Goal: Information Seeking & Learning: Check status

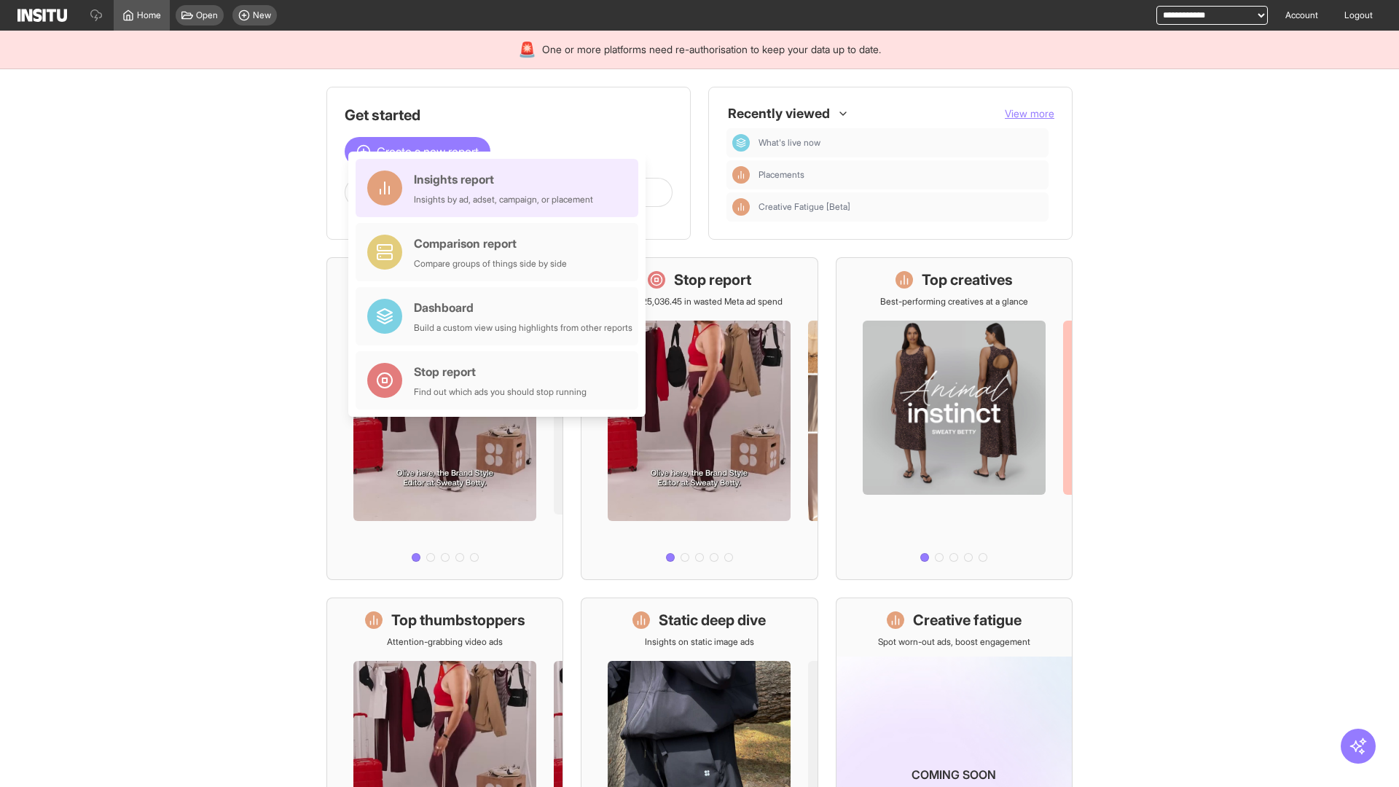
click at [500, 188] on div "Insights report Insights by ad, adset, campaign, or placement" at bounding box center [503, 187] width 179 height 35
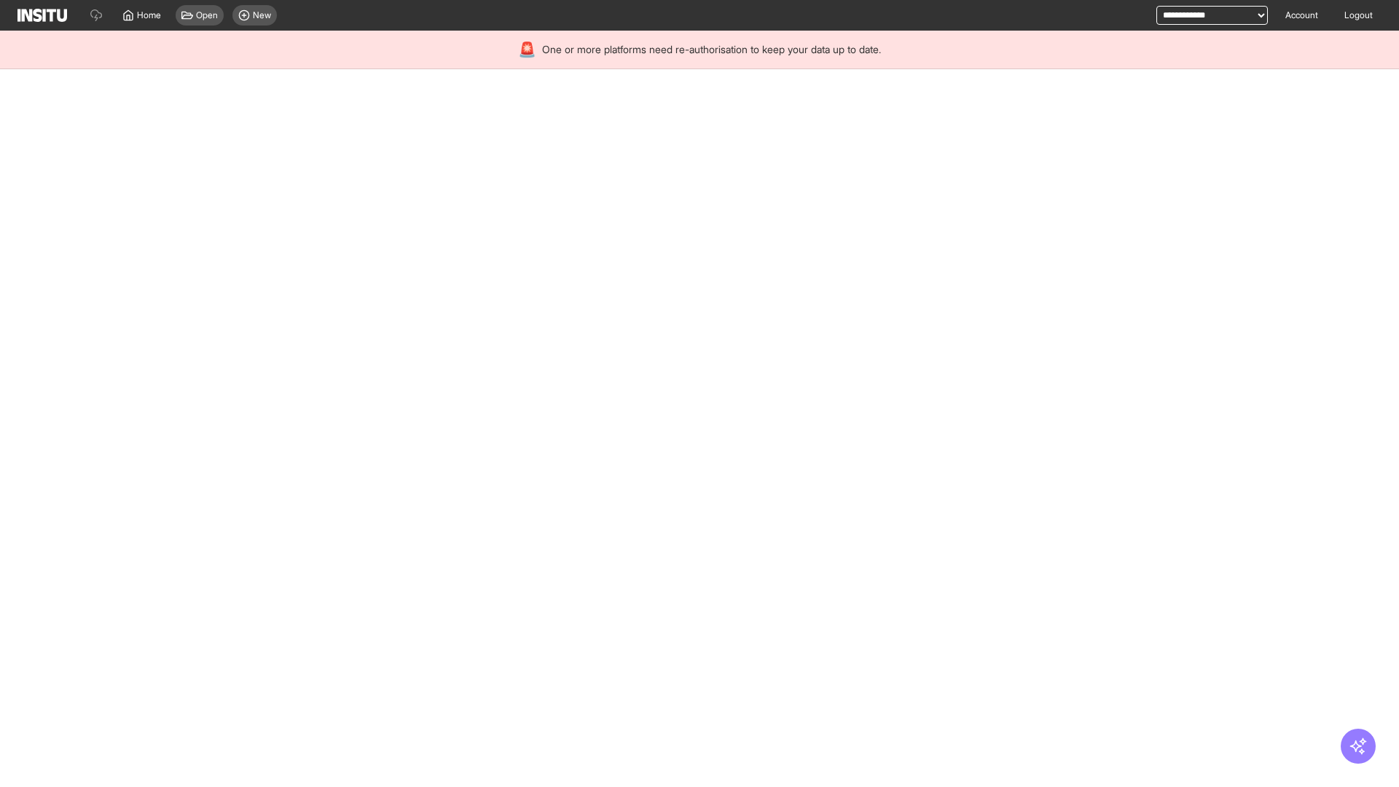
select select "**"
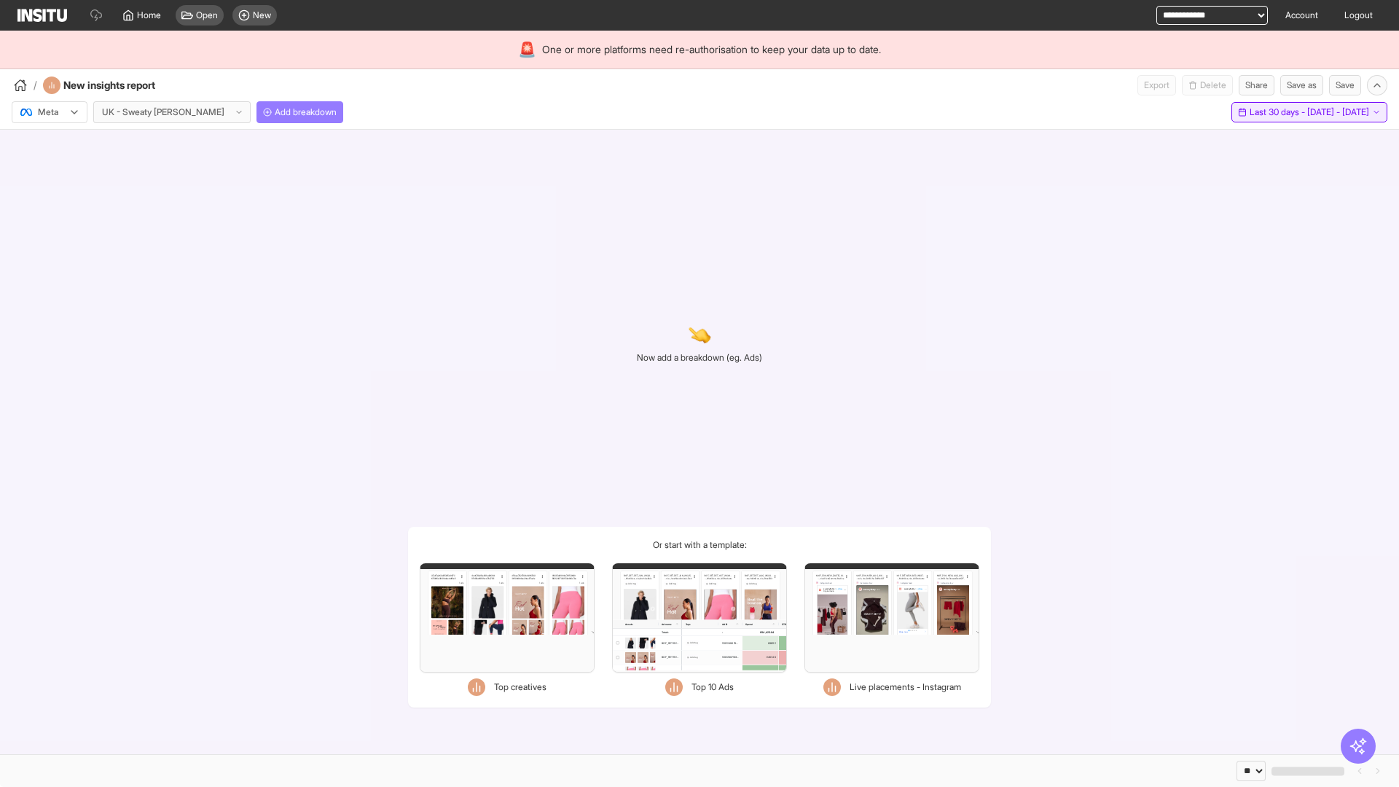
click at [1275, 112] on span "Last 30 days - [DATE] - [DATE]" at bounding box center [1308, 112] width 119 height 12
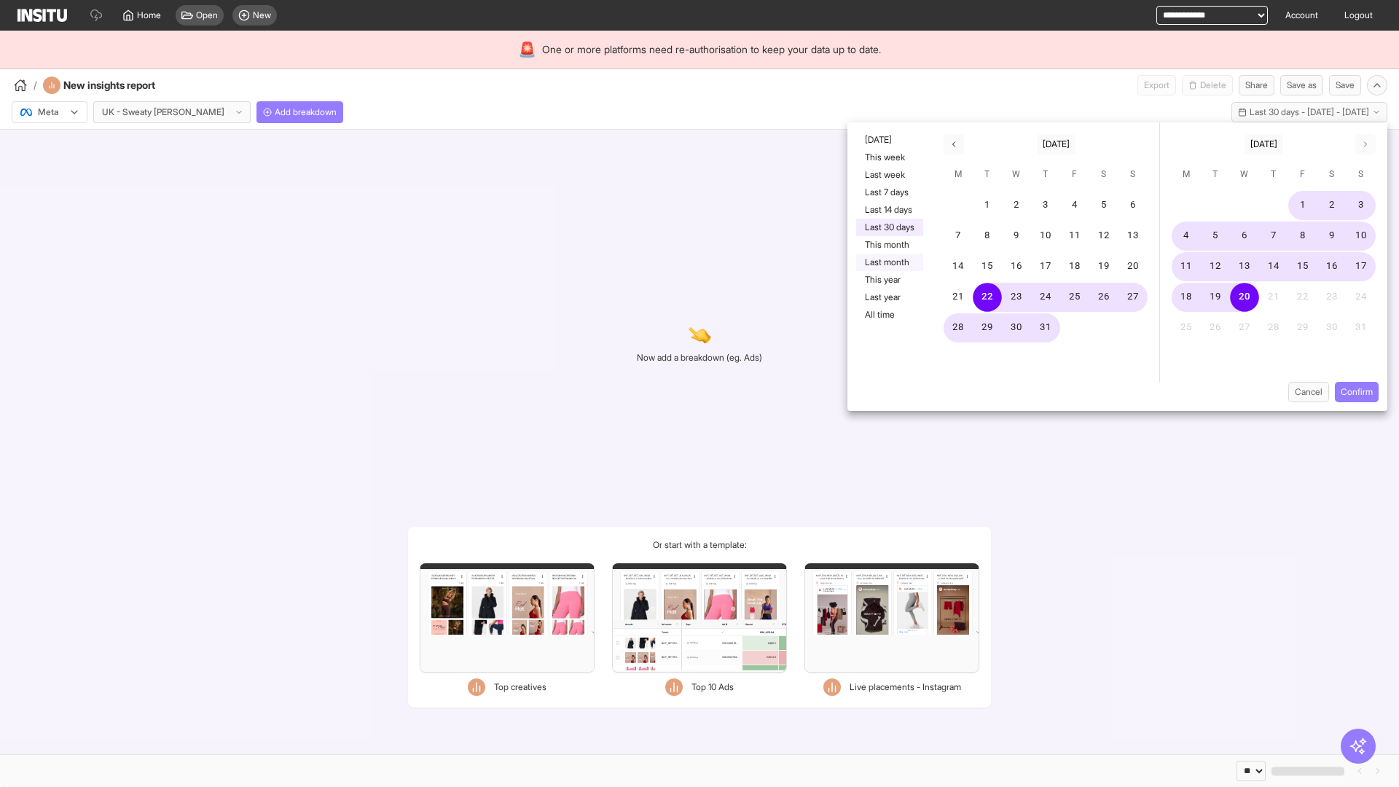
click at [888, 262] on button "Last month" at bounding box center [889, 262] width 67 height 17
